Goal: Contribute content: Contribute content

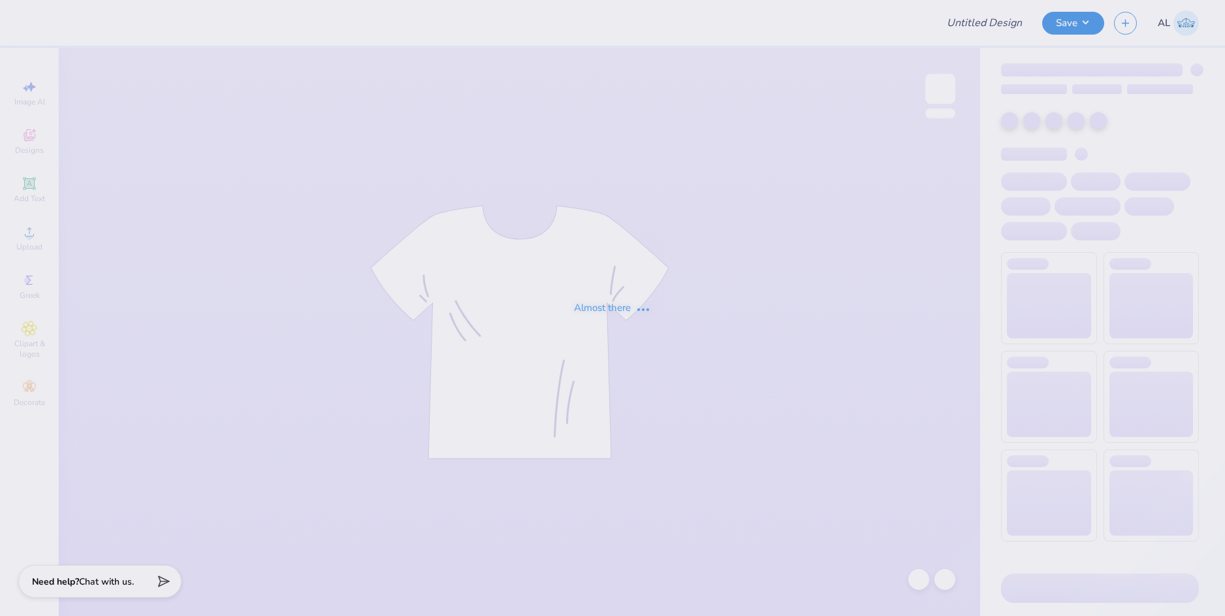
type input "[PERSON_NAME] Breakfast Club"
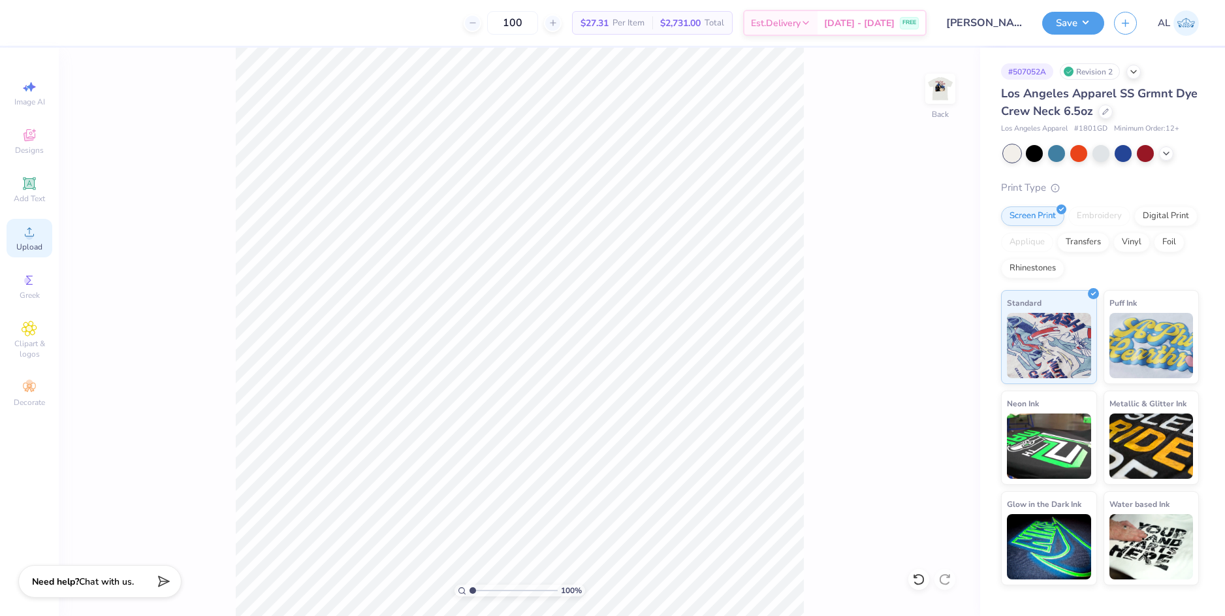
click at [29, 229] on icon at bounding box center [30, 232] width 16 height 16
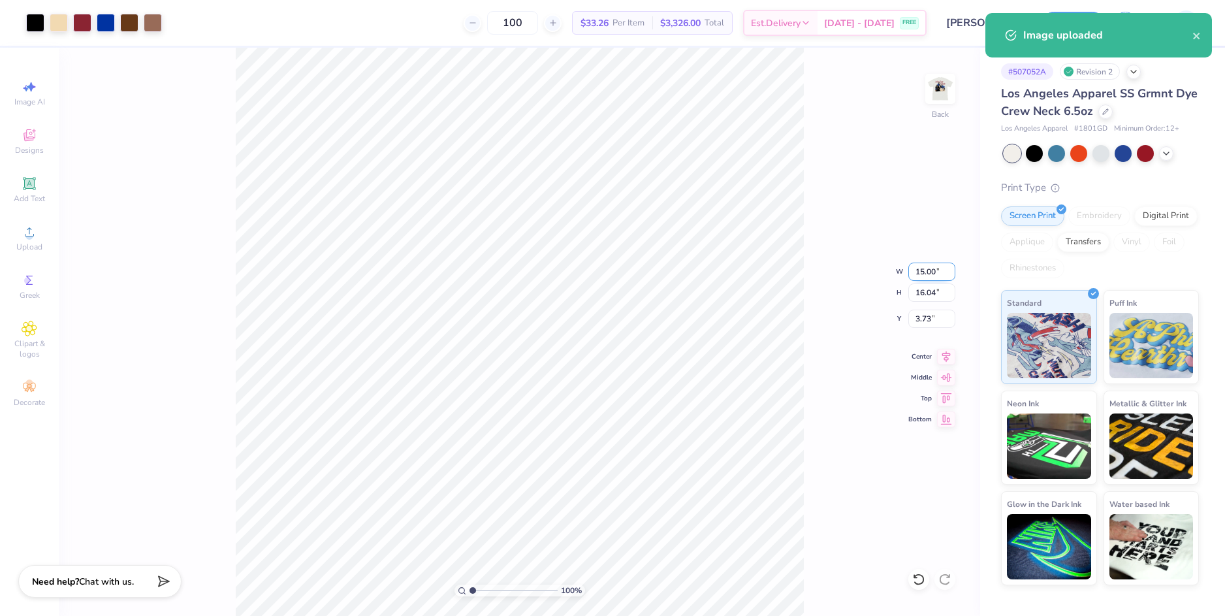
click at [918, 274] on input "15.00" at bounding box center [931, 271] width 47 height 18
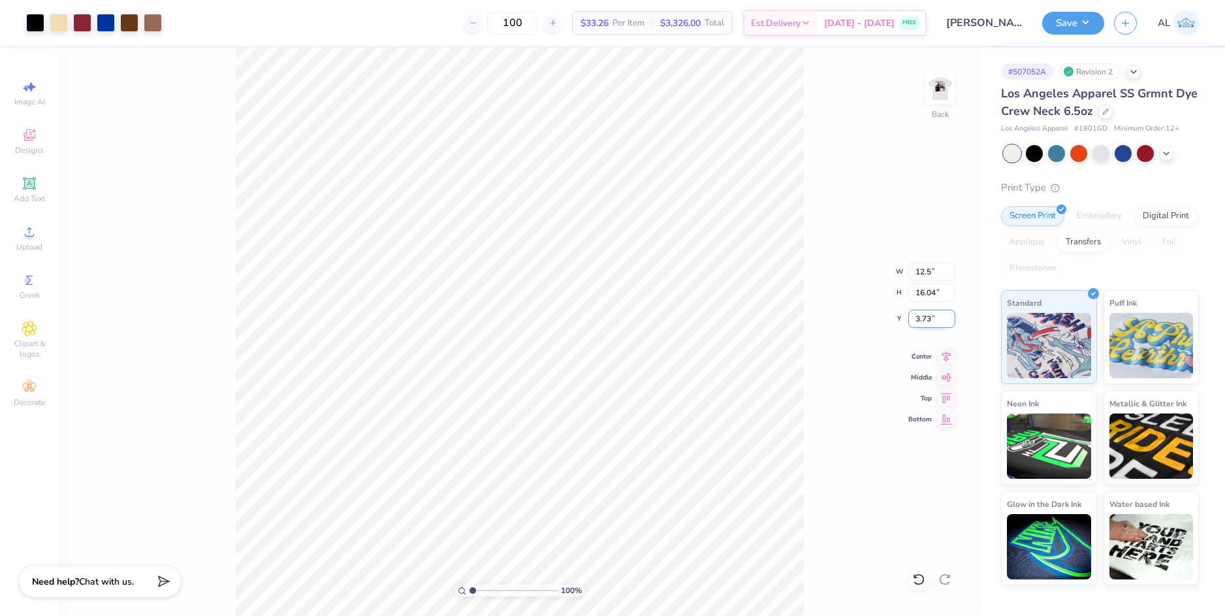
click at [928, 317] on input "3.73" at bounding box center [931, 318] width 47 height 18
type input "12.50"
type input "13.36"
click at [923, 317] on input "5.07" at bounding box center [931, 318] width 47 height 18
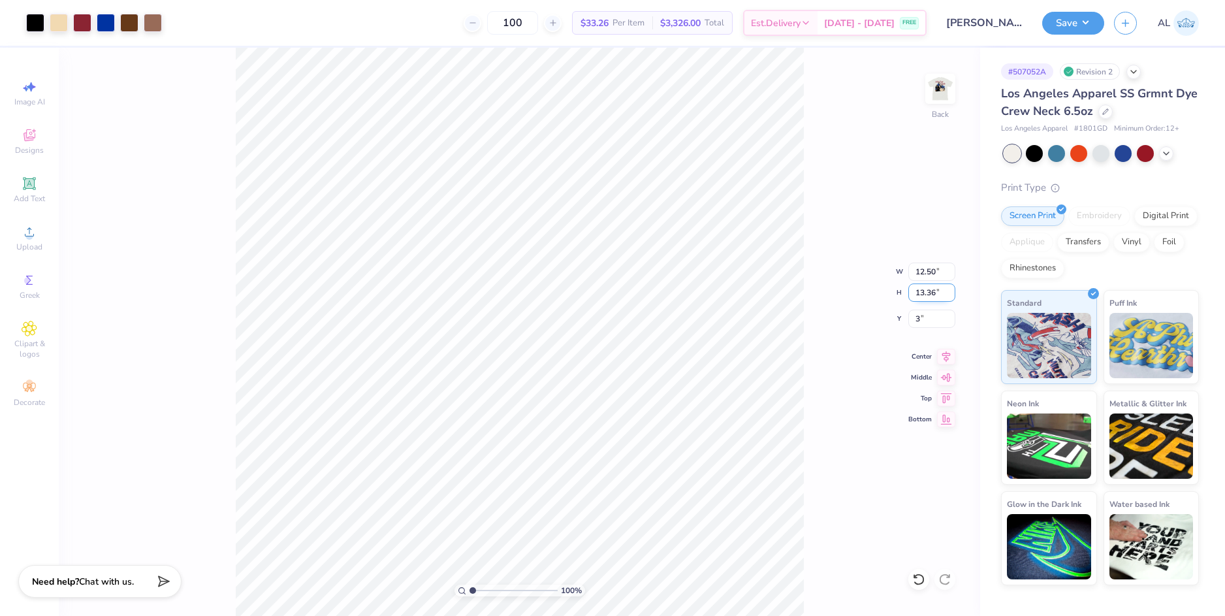
click at [925, 293] on input "13.36" at bounding box center [931, 292] width 47 height 18
type input "3.00"
click at [933, 86] on img at bounding box center [940, 89] width 52 height 52
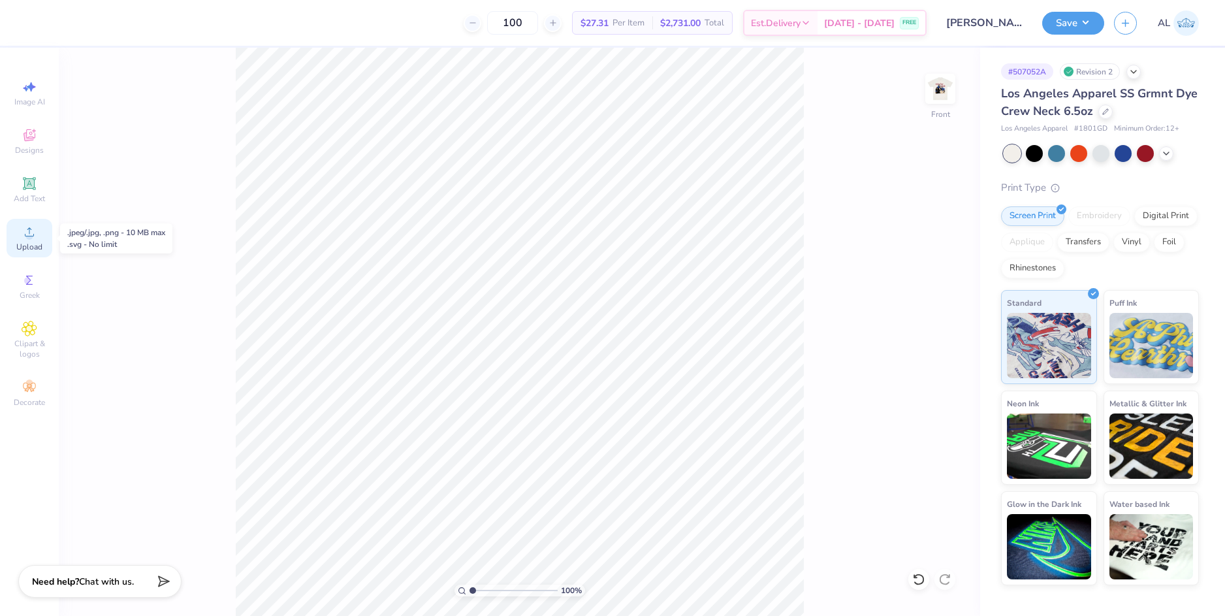
click at [33, 245] on span "Upload" at bounding box center [29, 247] width 26 height 10
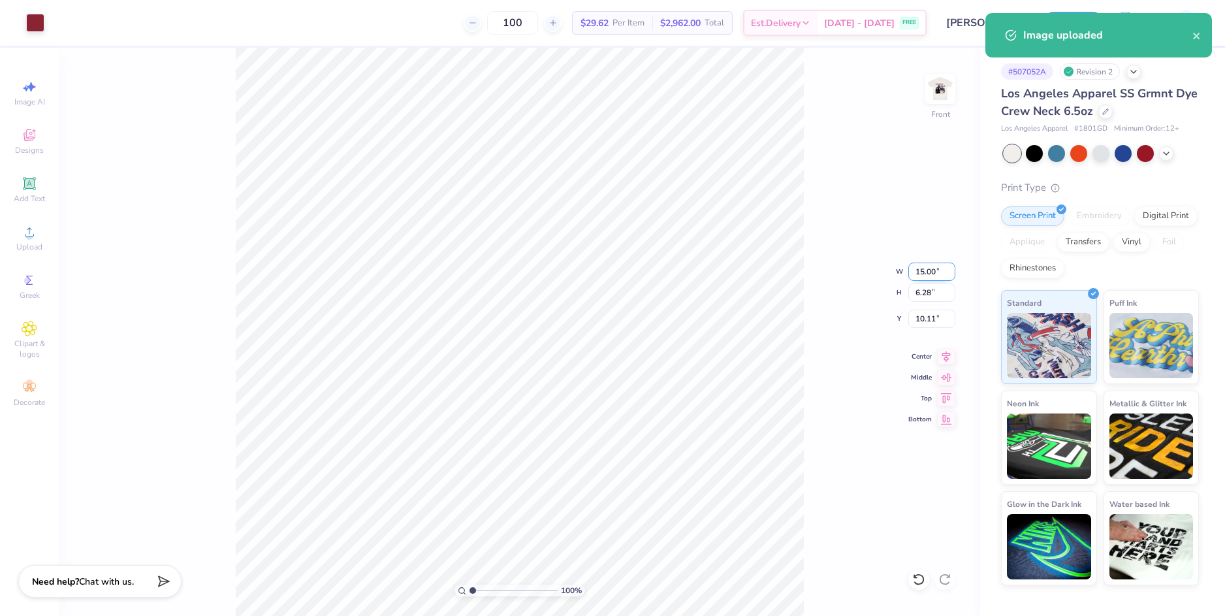
click at [919, 273] on input "15.00" at bounding box center [931, 271] width 47 height 18
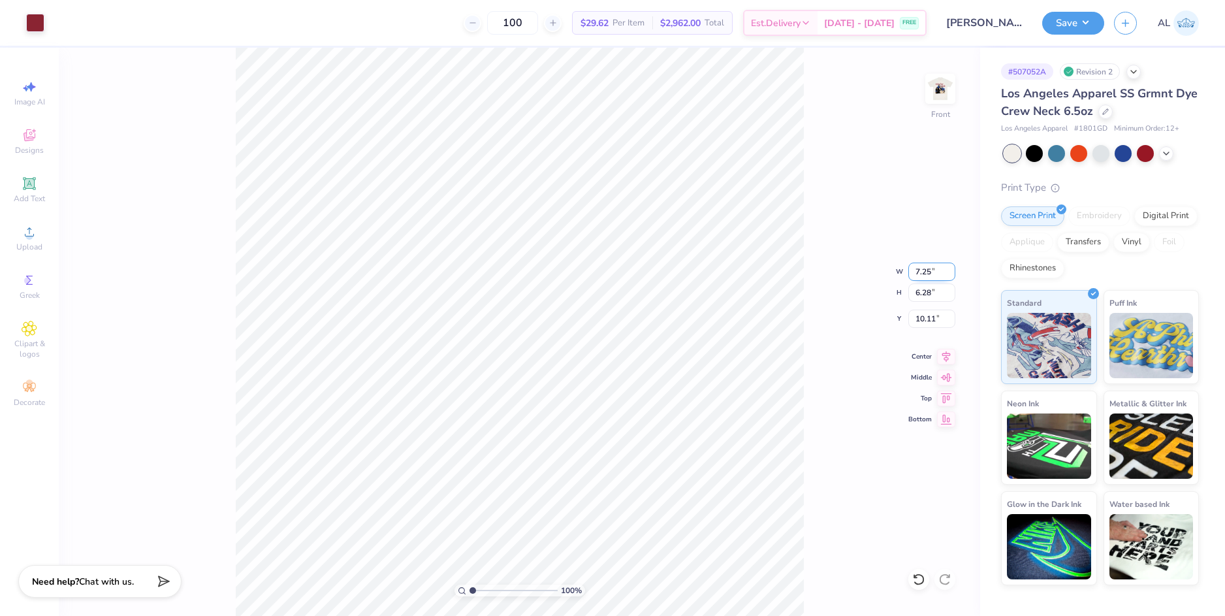
type input "7.25"
type input "3.03"
click at [925, 316] on input "11.73" at bounding box center [931, 318] width 47 height 18
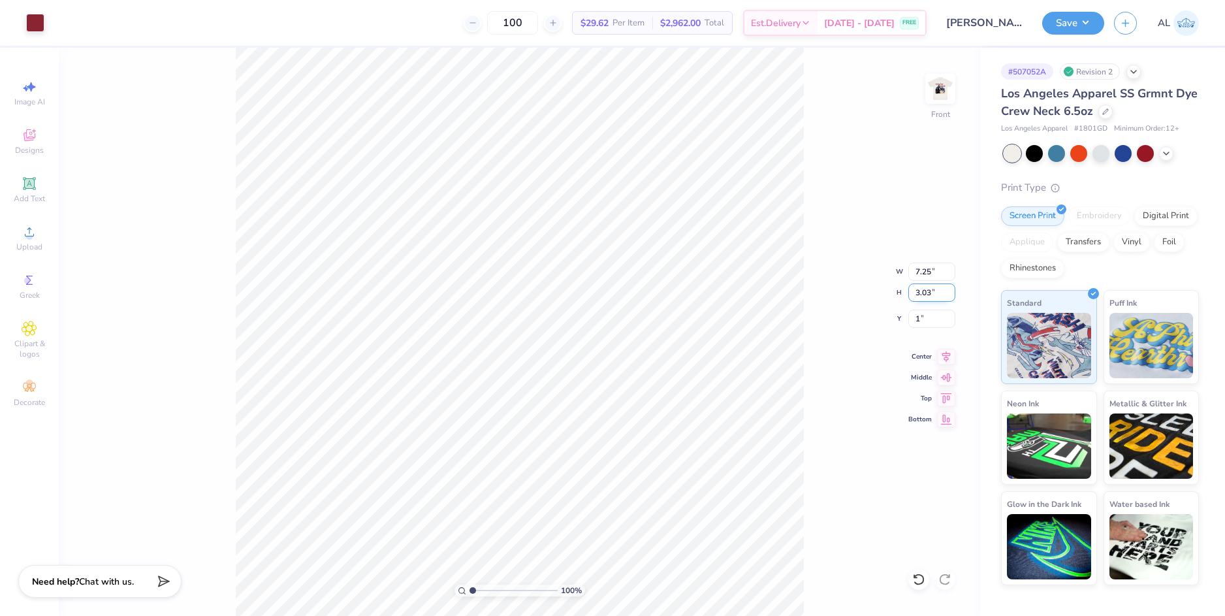
click at [925, 296] on input "3.03" at bounding box center [931, 292] width 47 height 18
type input "1.00"
click at [928, 319] on input "1.00" at bounding box center [931, 318] width 47 height 18
type input "0.50"
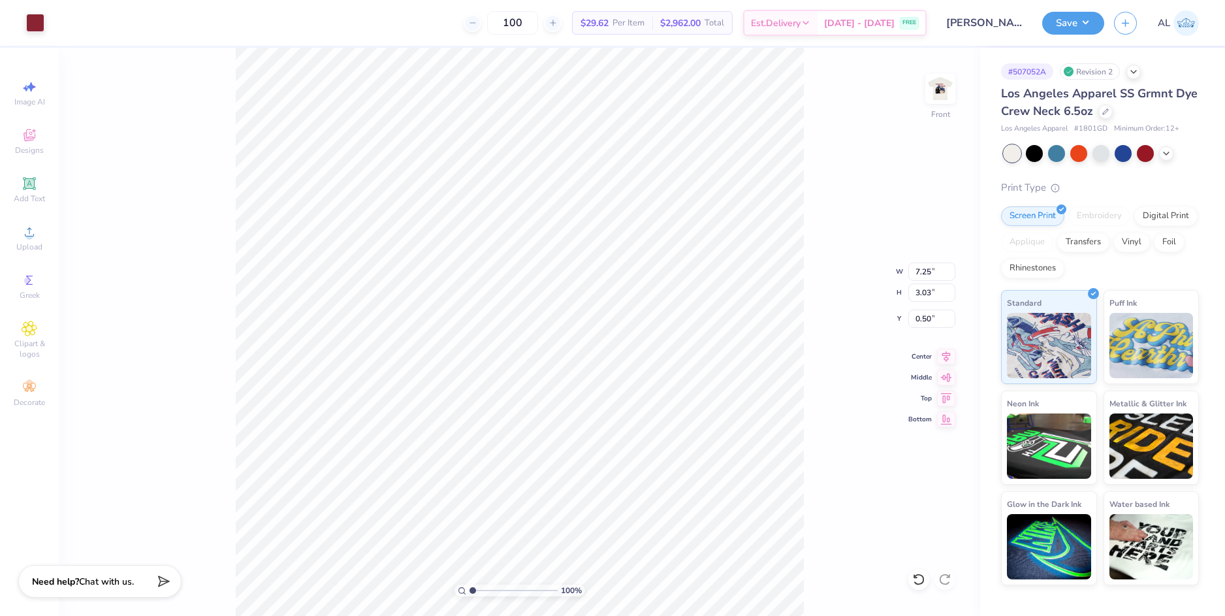
click at [833, 332] on div "100 % Front W 7.25 7.25 " H 3.03 3.03 " Y 0.50 0.50 " Center Middle Top Bottom" at bounding box center [519, 332] width 921 height 568
click at [947, 359] on icon at bounding box center [946, 355] width 18 height 16
click at [942, 91] on img at bounding box center [940, 89] width 52 height 52
click at [1091, 28] on button "Save" at bounding box center [1073, 21] width 62 height 23
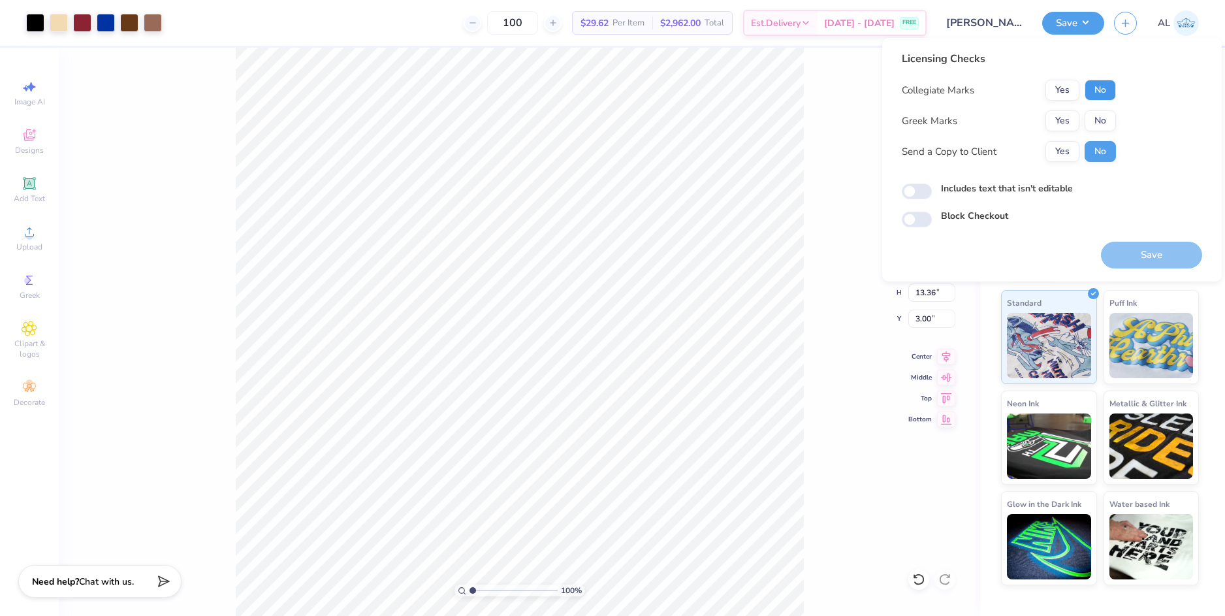
click at [1101, 93] on button "No" at bounding box center [1099, 90] width 31 height 21
click at [1100, 115] on button "No" at bounding box center [1099, 120] width 31 height 21
click at [1068, 146] on button "Yes" at bounding box center [1062, 151] width 34 height 21
click at [1147, 248] on button "Save" at bounding box center [1151, 255] width 101 height 27
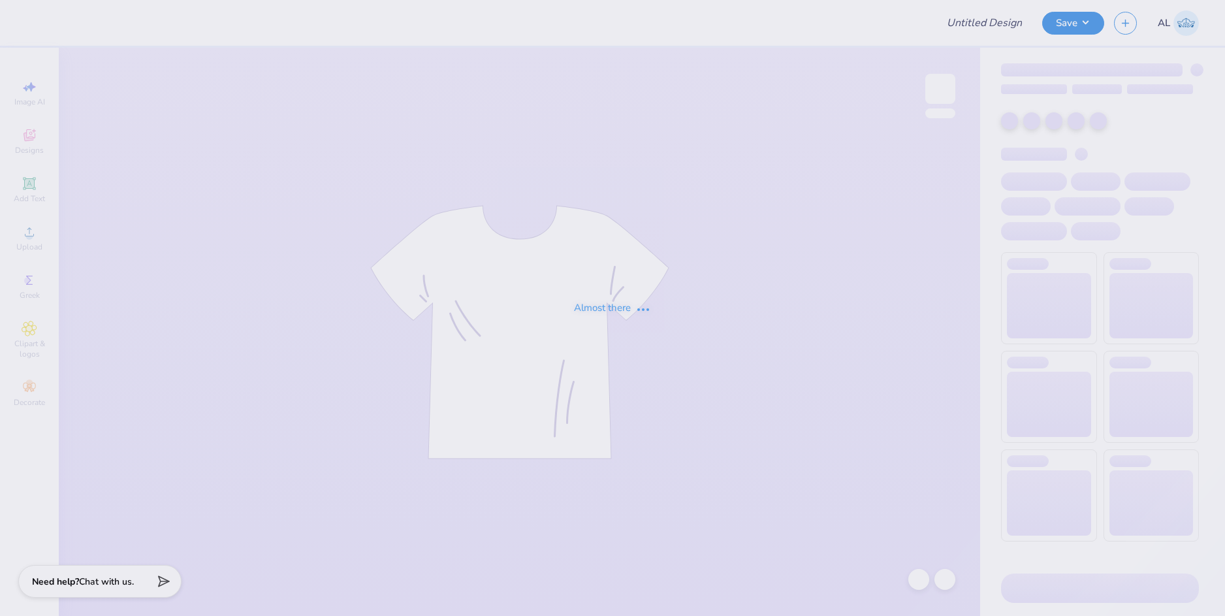
type input "Loretto Academy Merch 2025!"
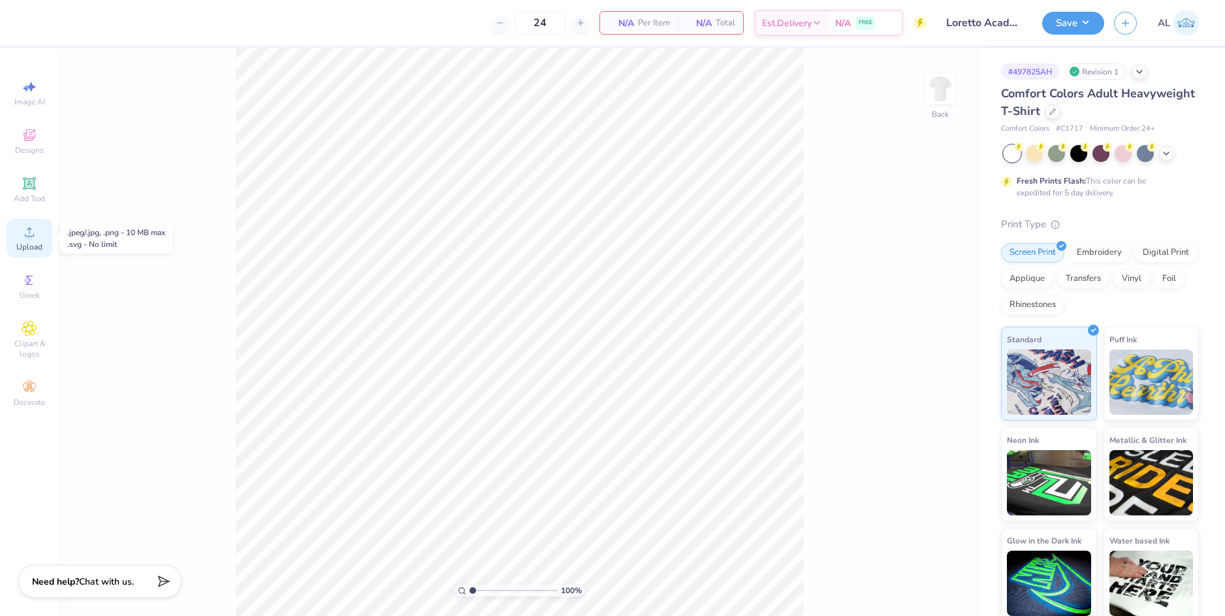
click at [31, 244] on span "Upload" at bounding box center [29, 247] width 26 height 10
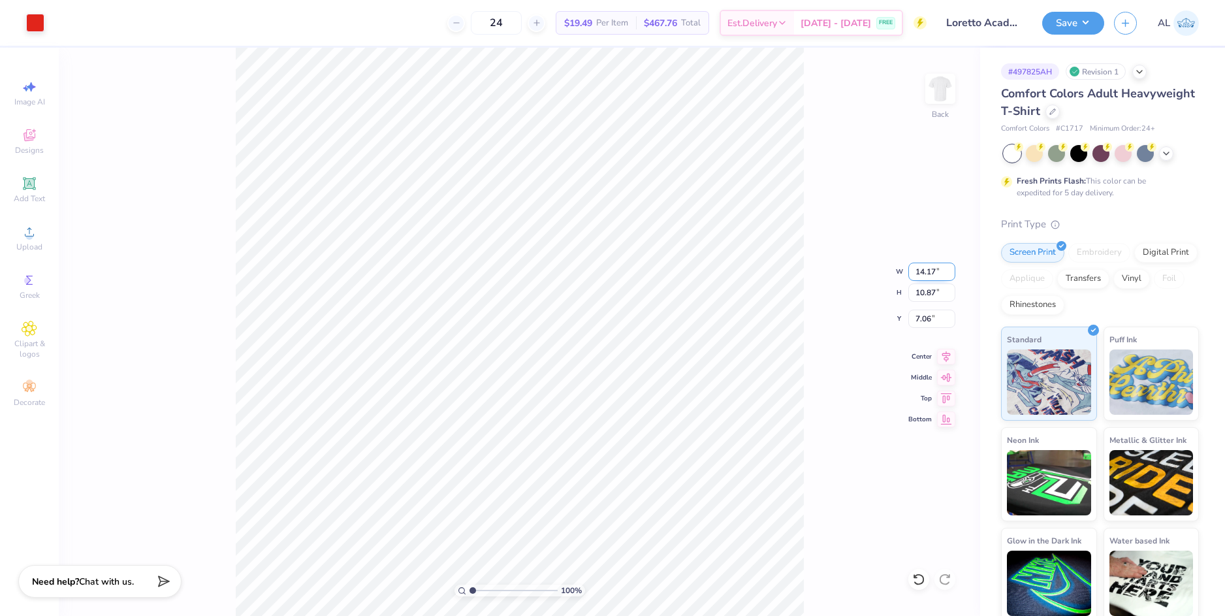
click at [921, 269] on input "14.17" at bounding box center [931, 271] width 47 height 18
click at [920, 323] on input "7.06" at bounding box center [931, 318] width 47 height 18
type input "8.00"
type input "6.14"
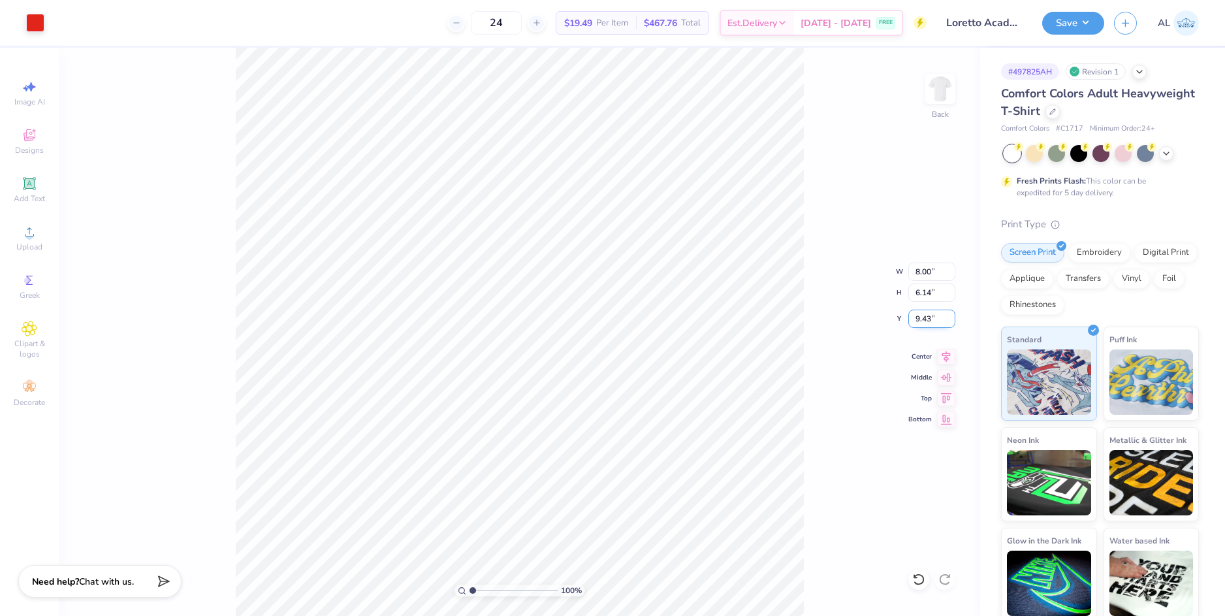
click at [920, 323] on input "9.43" at bounding box center [931, 318] width 47 height 18
type input "3.00"
click at [920, 290] on input "6.14" at bounding box center [931, 292] width 47 height 18
click at [810, 300] on div "100 % Back W 8.00 8.00 " H 6.14 6.14 " Y 3.00 3.00 " Center Middle Top Bottom" at bounding box center [519, 332] width 921 height 568
click at [1059, 24] on button "Save" at bounding box center [1073, 21] width 62 height 23
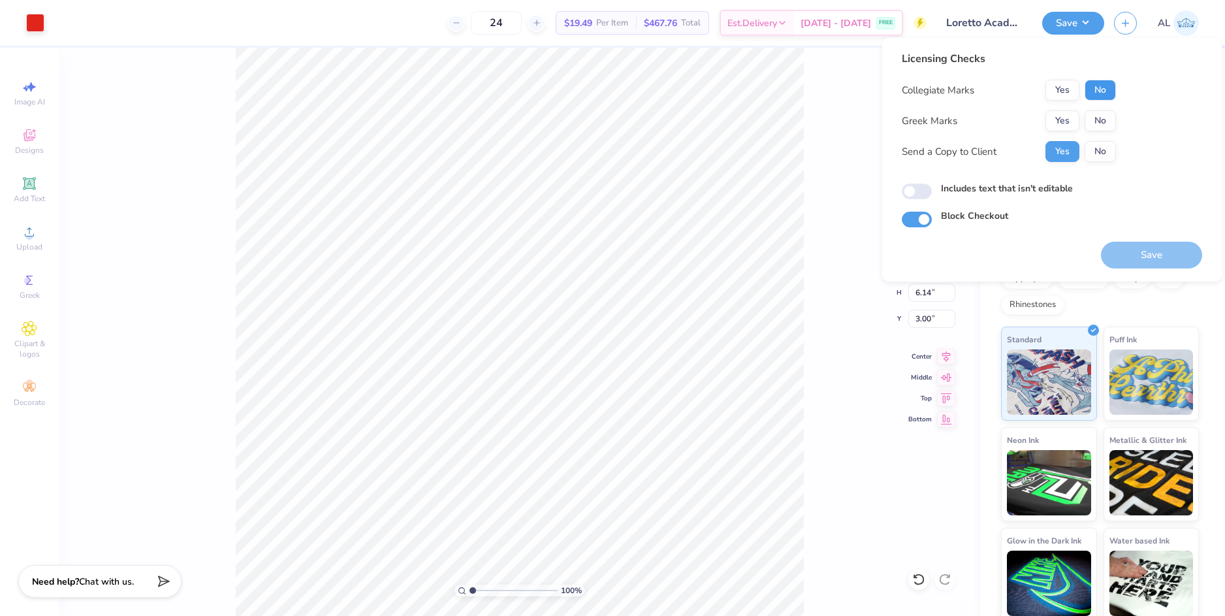
click at [1100, 87] on button "No" at bounding box center [1099, 90] width 31 height 21
click at [1100, 122] on button "No" at bounding box center [1099, 120] width 31 height 21
click at [1122, 251] on button "Save" at bounding box center [1151, 255] width 101 height 27
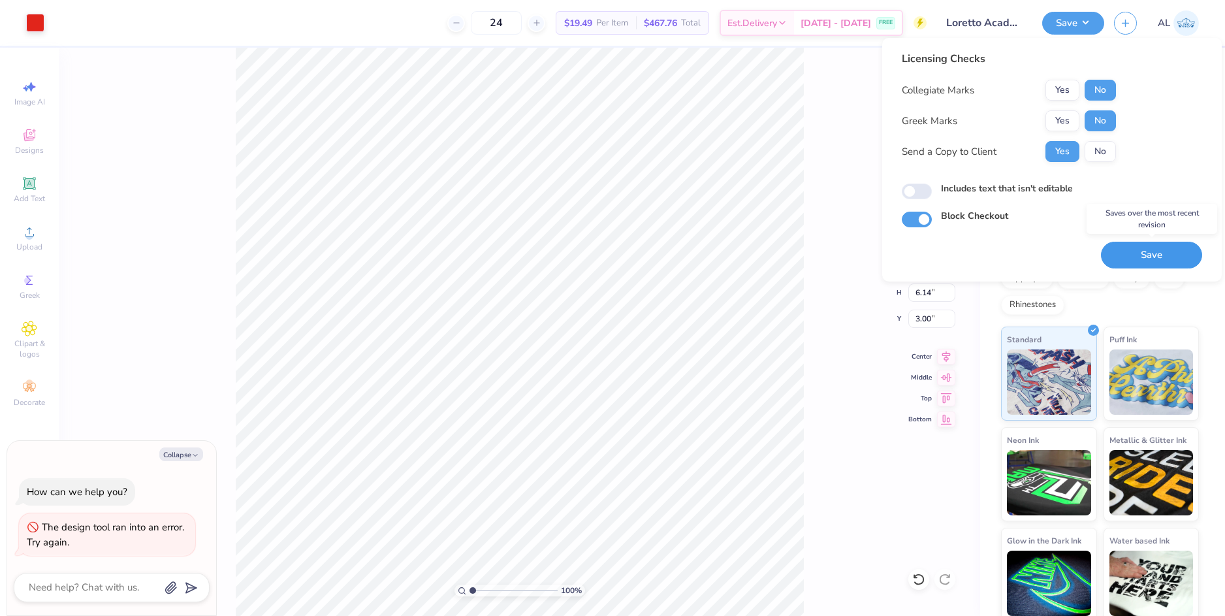
click at [1155, 252] on button "Save" at bounding box center [1151, 255] width 101 height 27
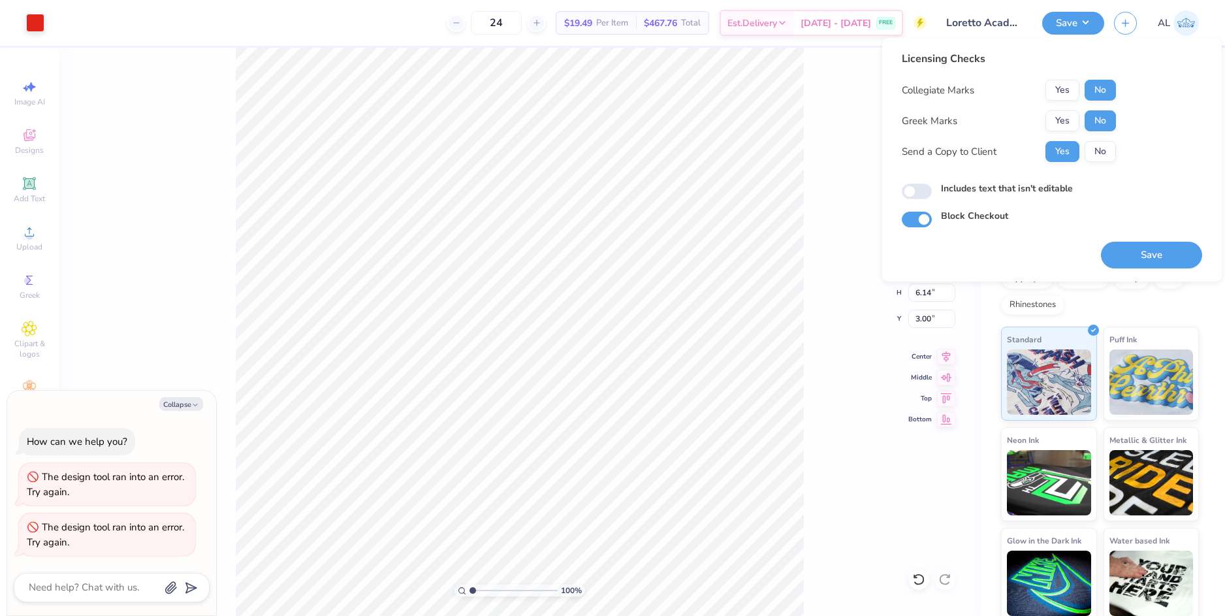
type textarea "x"
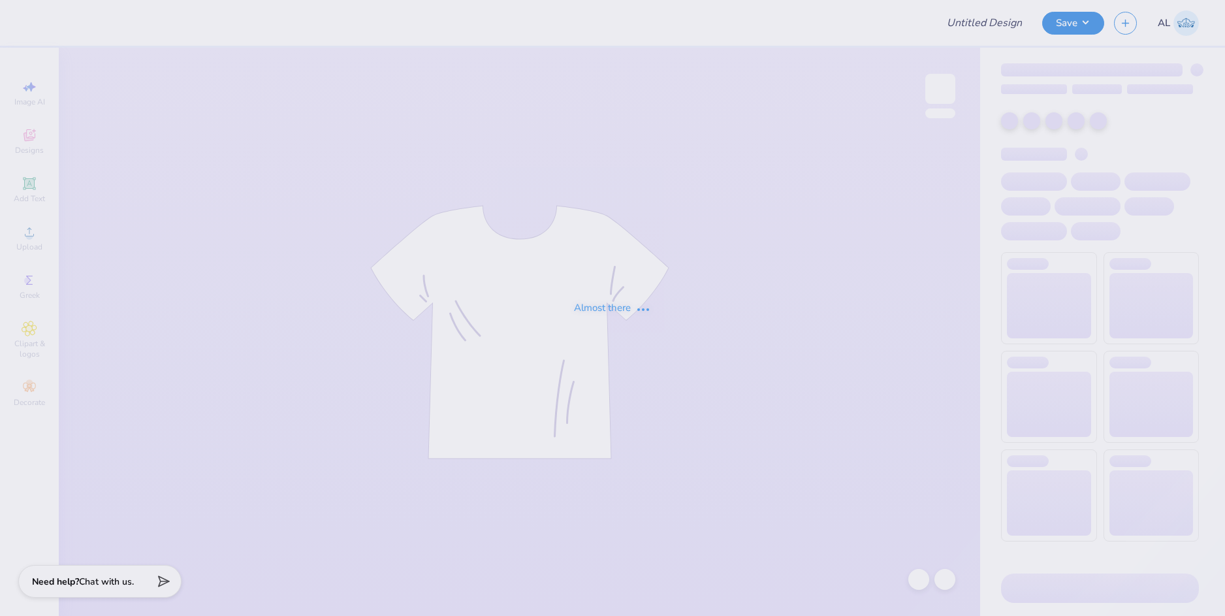
type input "Loretto Academy Merch 2025!"
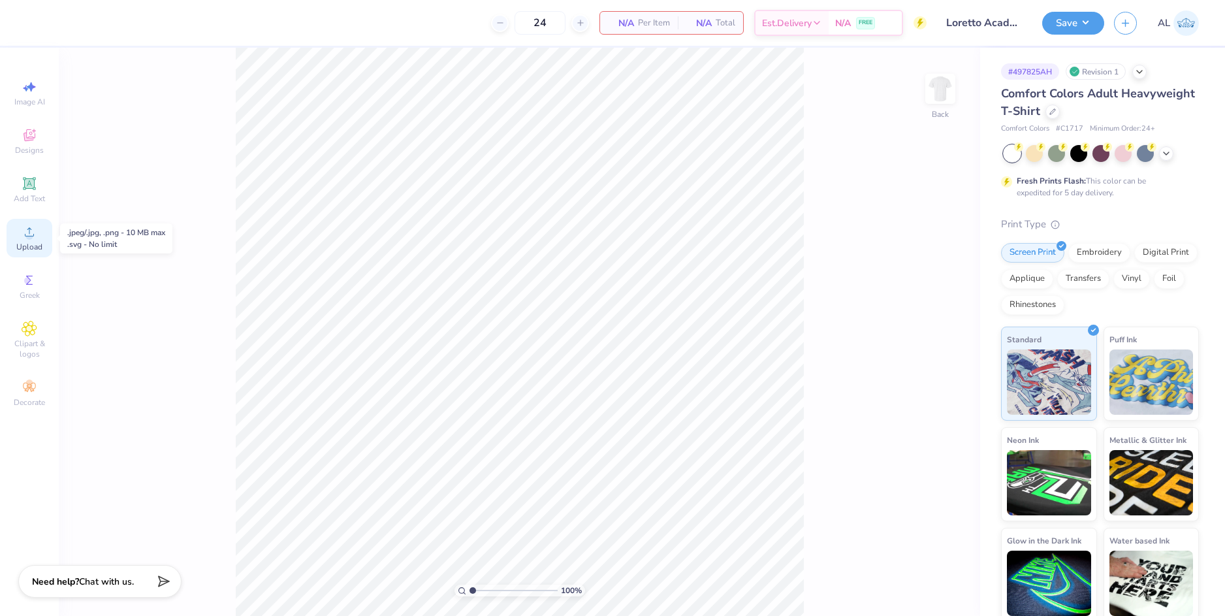
click at [29, 238] on circle at bounding box center [28, 235] width 7 height 7
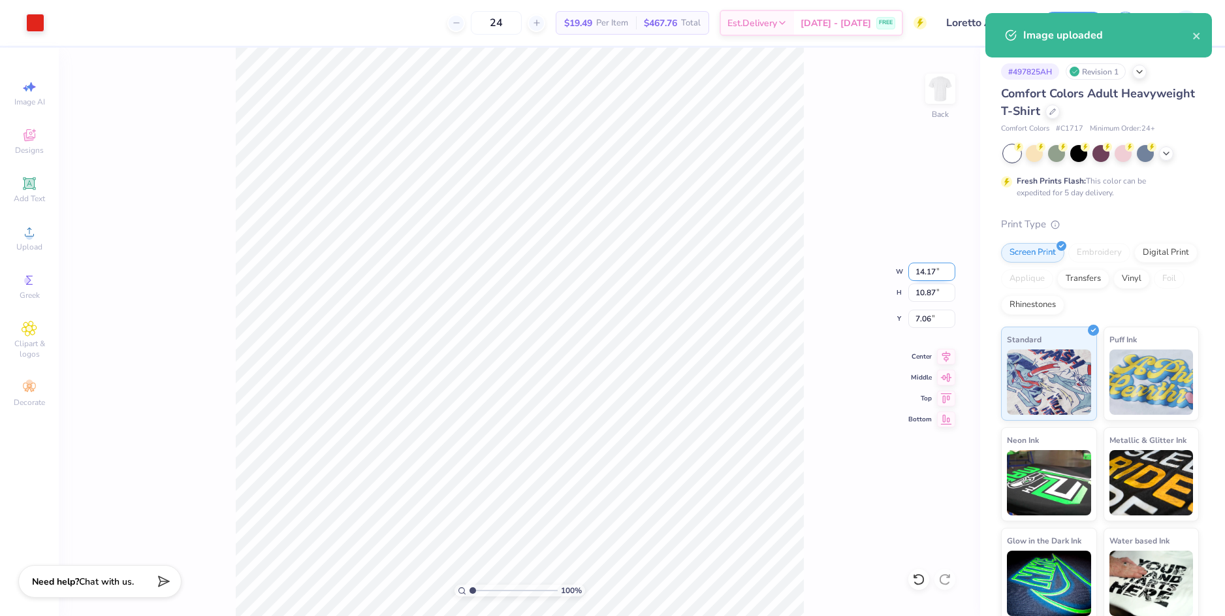
click at [925, 279] on input "14.17" at bounding box center [931, 271] width 47 height 18
type input "8.00"
type input "6.14"
click at [926, 316] on input "9.43" at bounding box center [931, 318] width 47 height 18
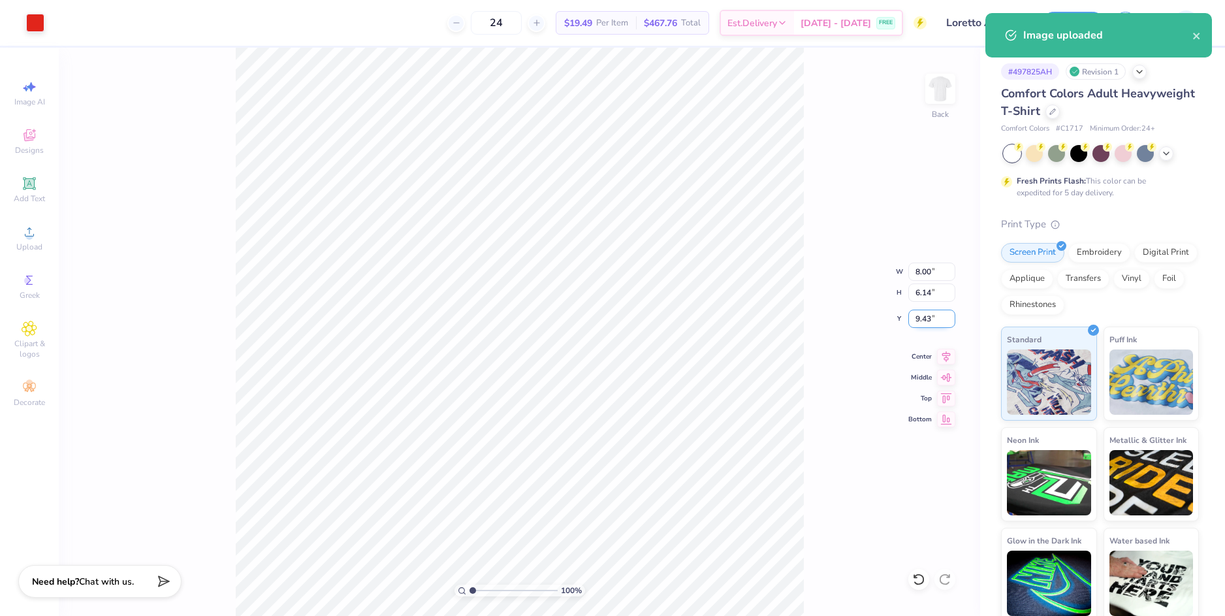
click at [926, 316] on input "9.43" at bounding box center [931, 318] width 47 height 18
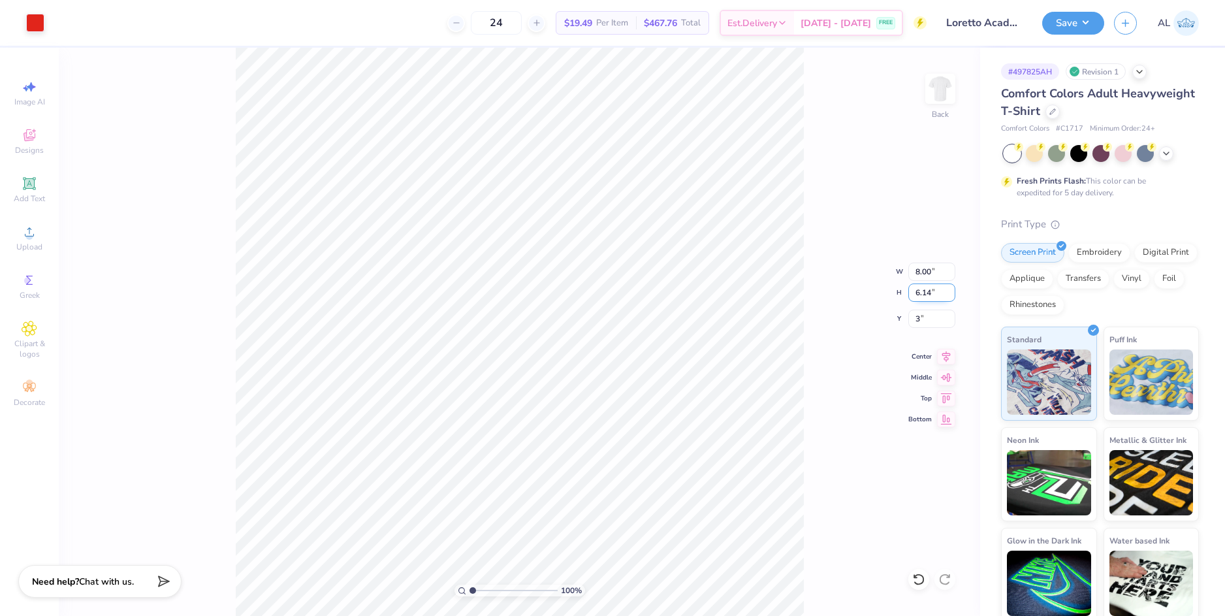
type input "3.00"
click at [926, 296] on input "6.14" at bounding box center [931, 292] width 47 height 18
click at [947, 355] on icon at bounding box center [946, 354] width 8 height 11
click at [1075, 20] on button "Save" at bounding box center [1073, 21] width 62 height 23
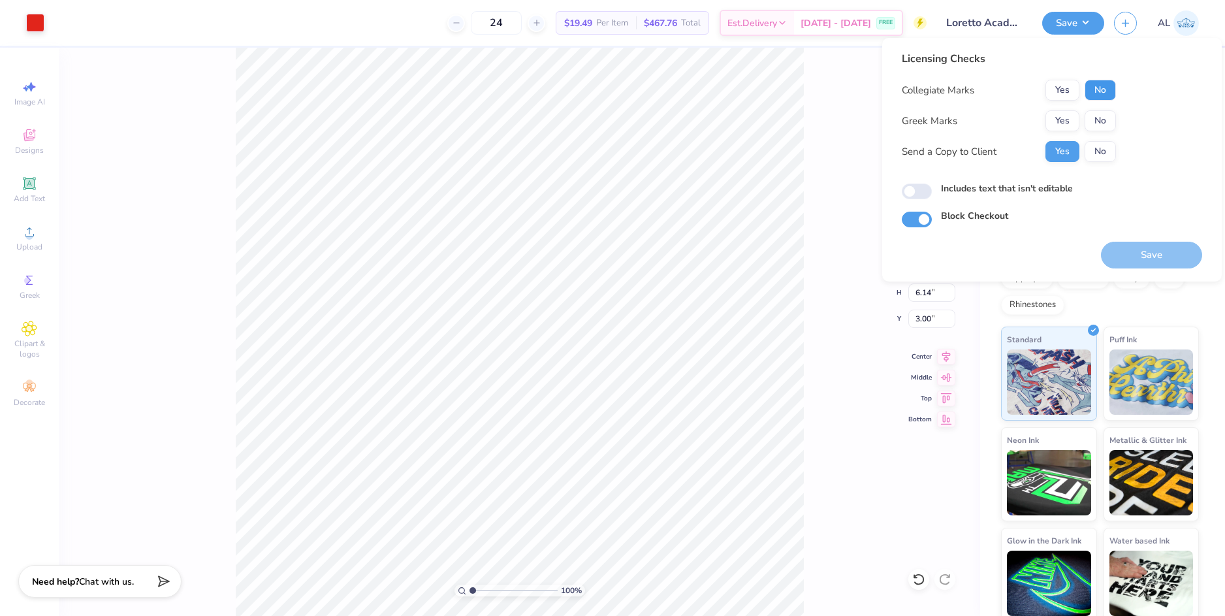
click at [1103, 93] on button "No" at bounding box center [1099, 90] width 31 height 21
click at [1100, 115] on button "No" at bounding box center [1099, 120] width 31 height 21
click at [1154, 243] on button "Save" at bounding box center [1151, 255] width 101 height 27
